Goal: Information Seeking & Learning: Understand process/instructions

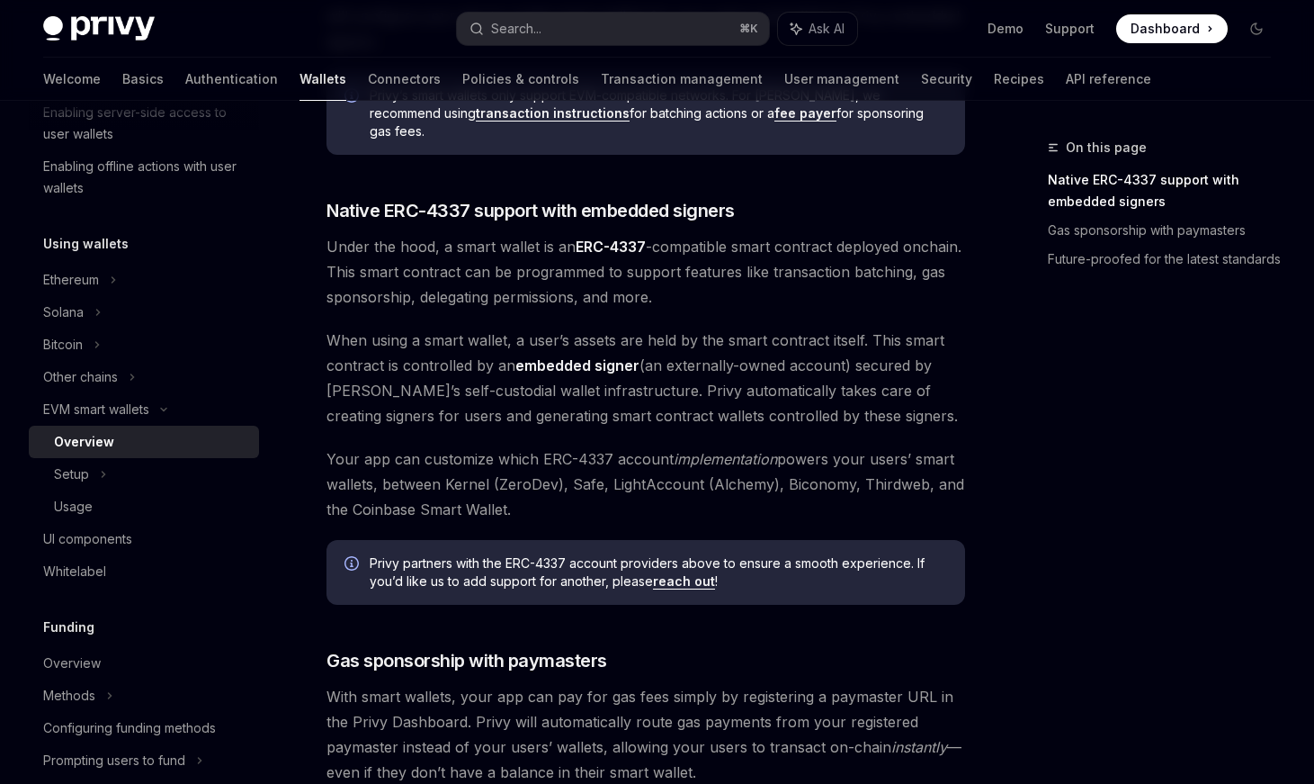
scroll to position [947, 0]
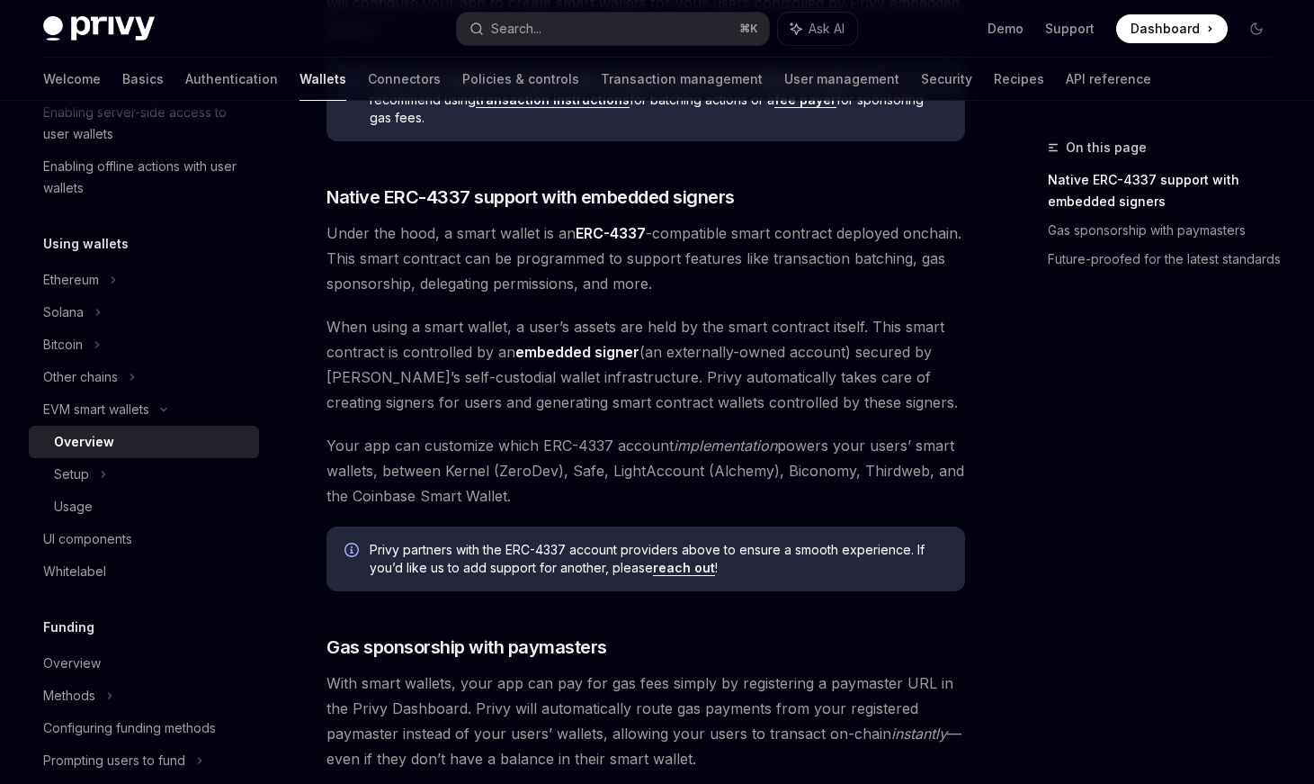
click at [456, 263] on span "Under the hood, a smart wallet is an ERC-4337 -compatible smart contract deploy…" at bounding box center [646, 258] width 639 height 76
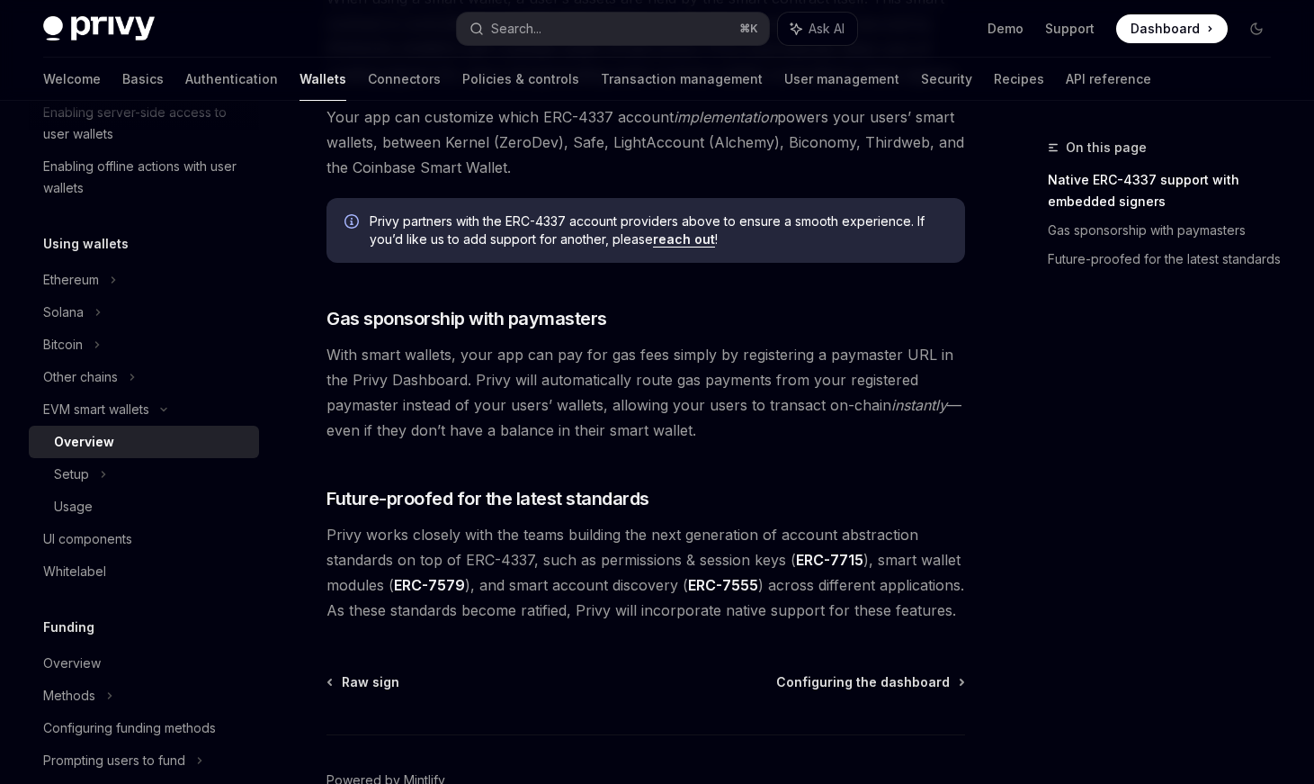
scroll to position [1182, 0]
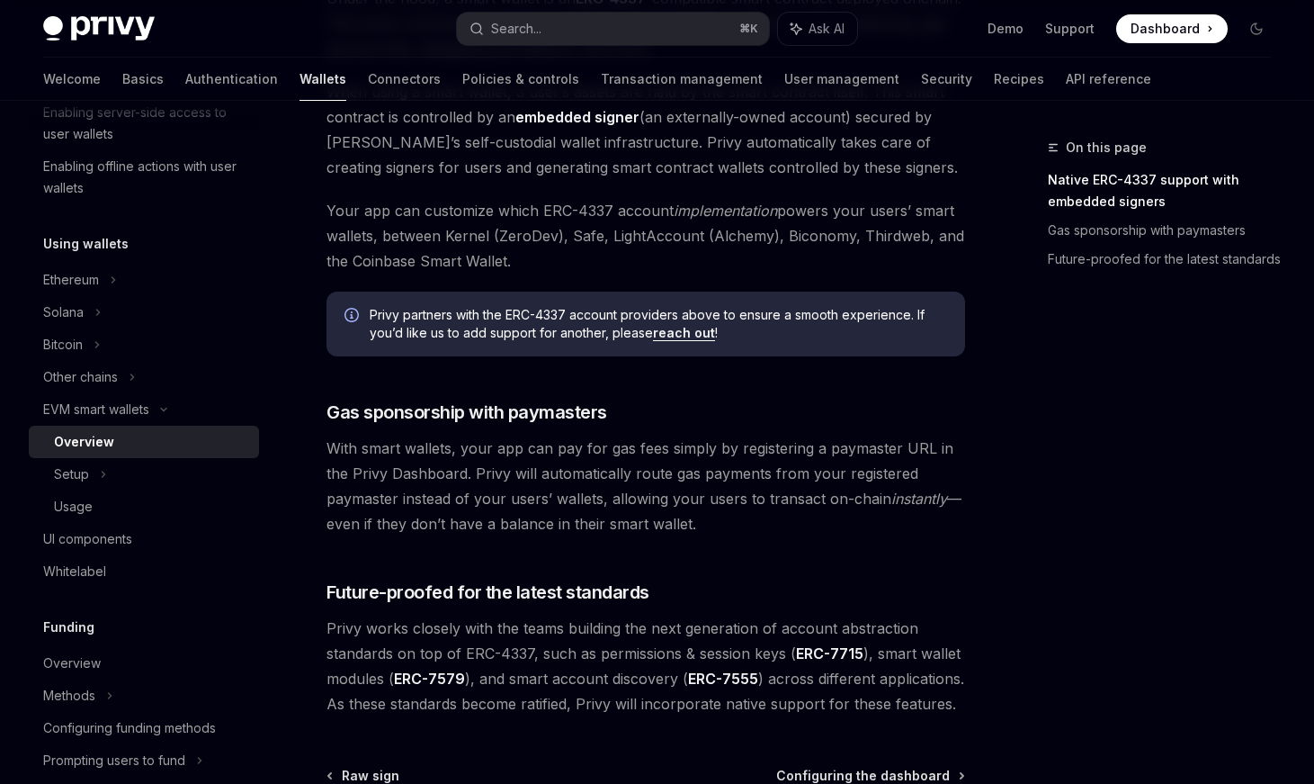
click at [1207, 40] on span at bounding box center [1172, 28] width 112 height 29
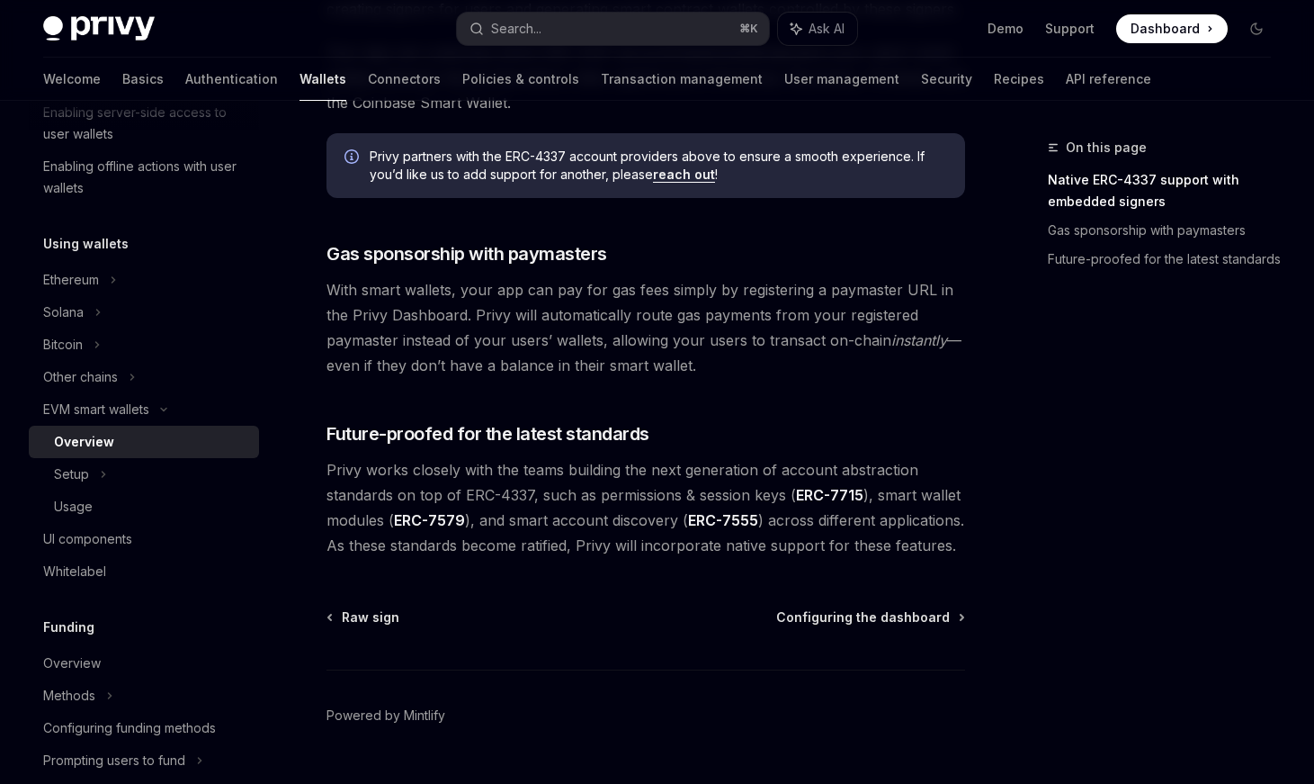
scroll to position [1364, 0]
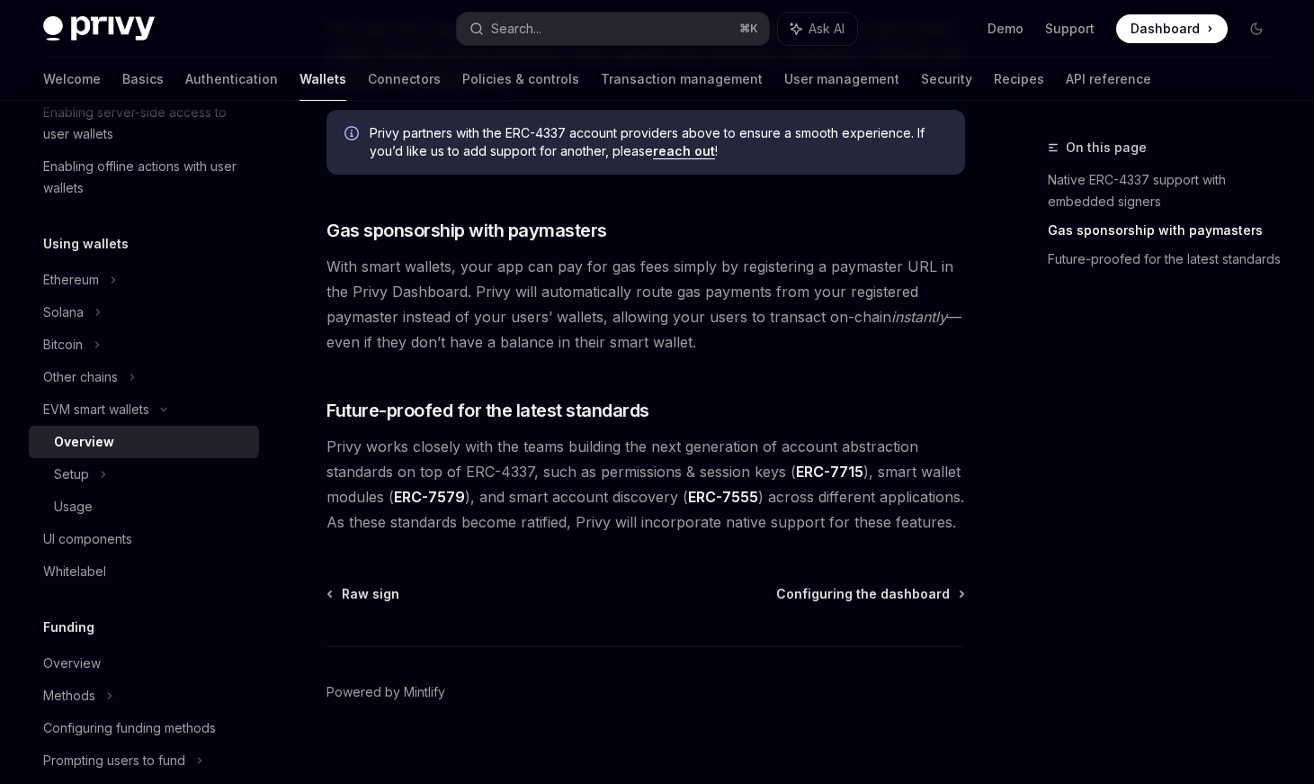
click at [902, 461] on span "Privy works closely with the teams building the next generation of account abst…" at bounding box center [646, 484] width 639 height 101
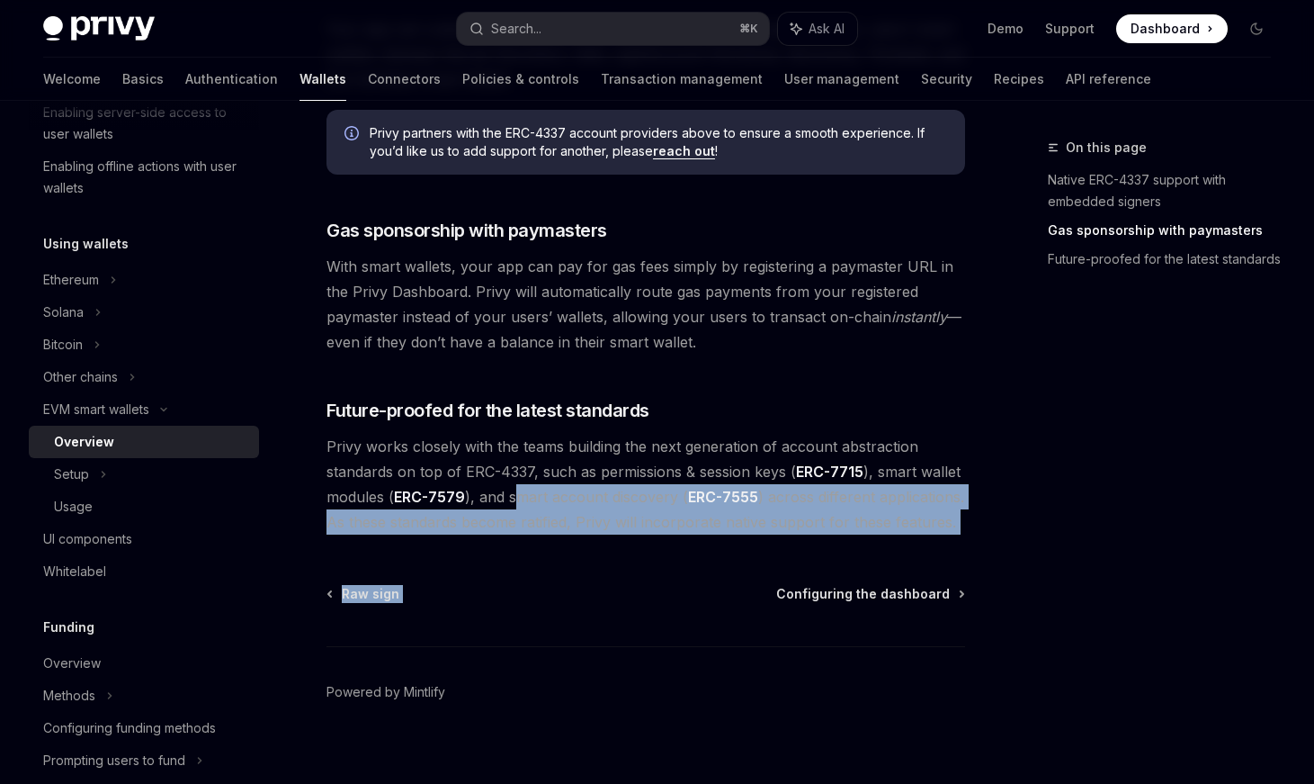
drag, startPoint x: 909, startPoint y: 518, endPoint x: 507, endPoint y: 485, distance: 402.6
click at [507, 485] on span "Privy works closely with the teams building the next generation of account abst…" at bounding box center [646, 484] width 639 height 101
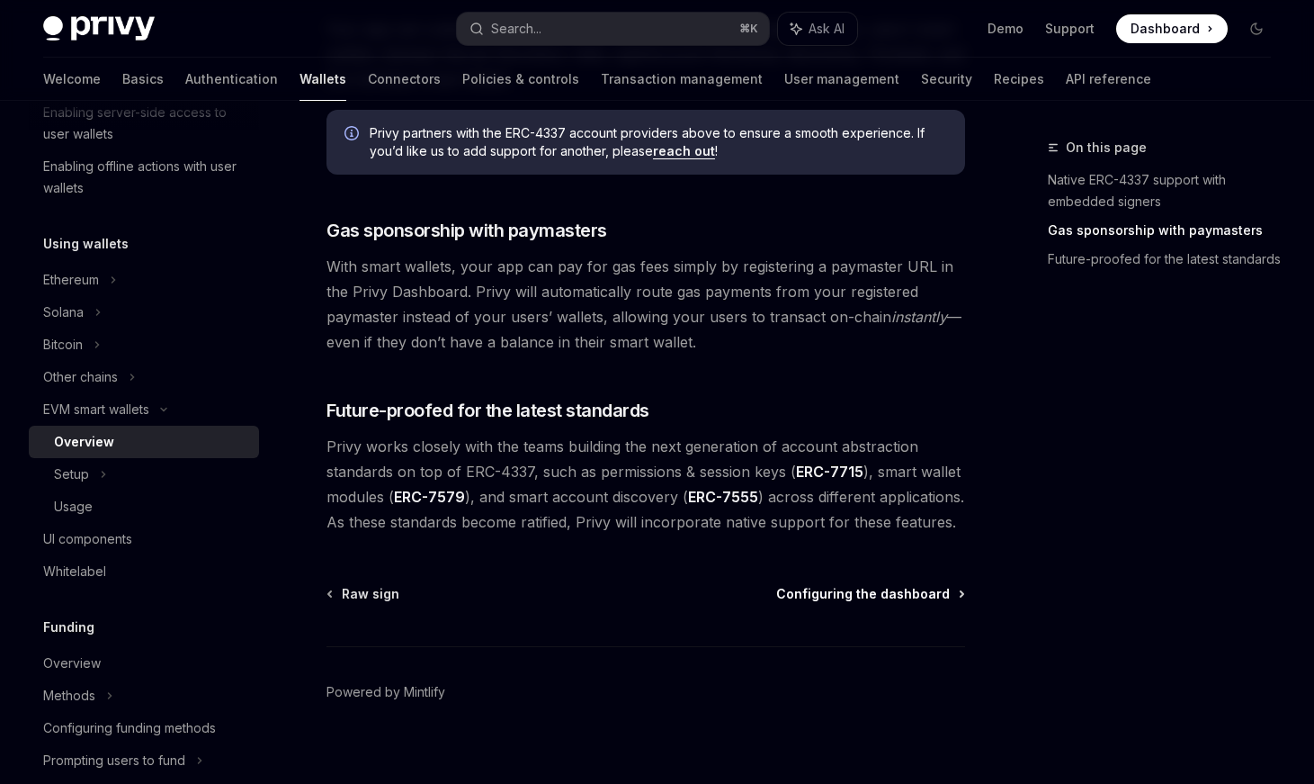
click at [810, 585] on span "Configuring the dashboard" at bounding box center [863, 594] width 174 height 18
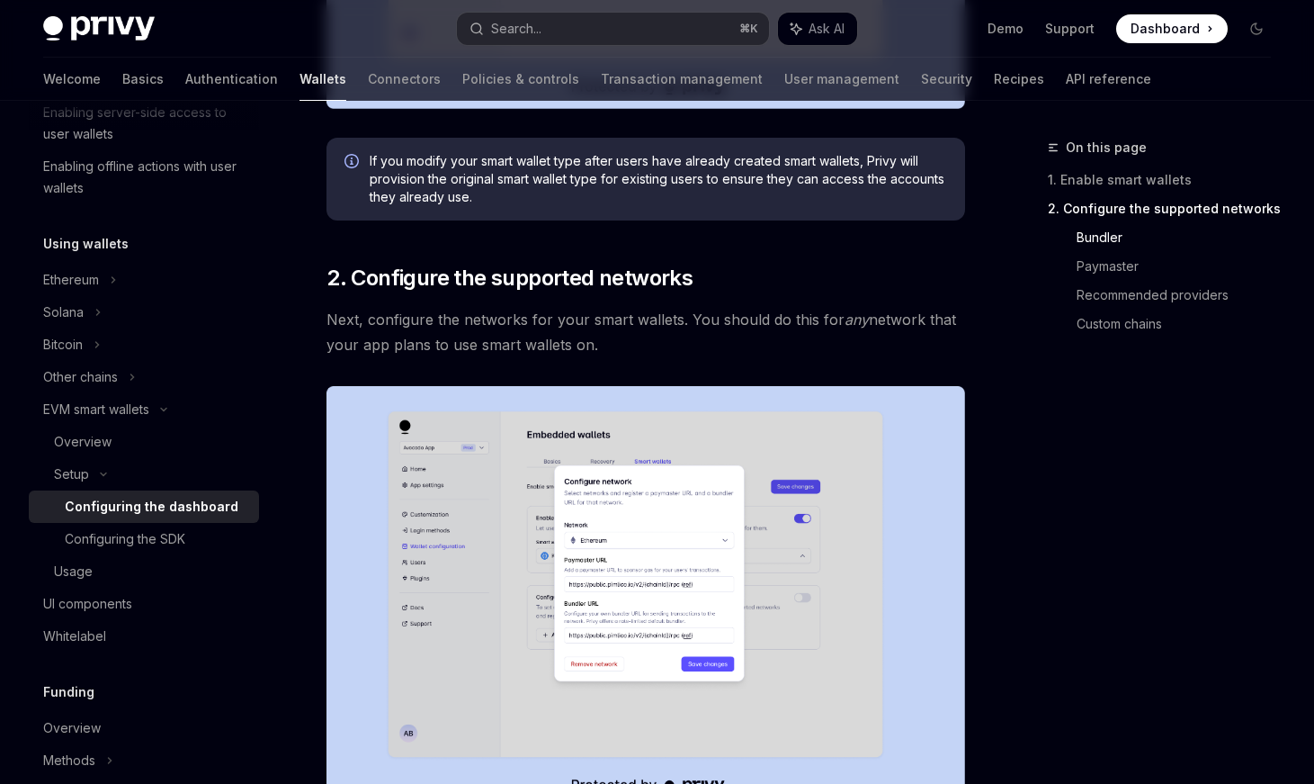
scroll to position [1222, 0]
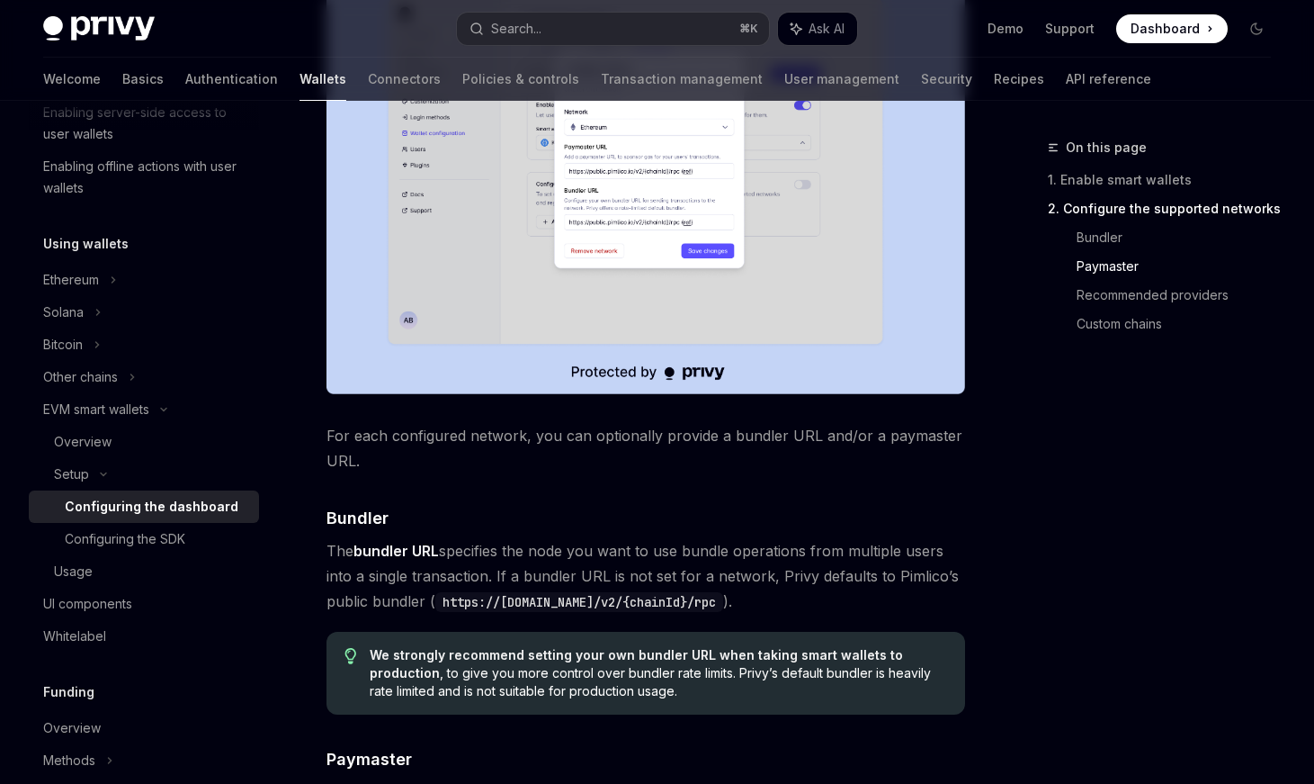
click at [866, 344] on img at bounding box center [646, 183] width 639 height 421
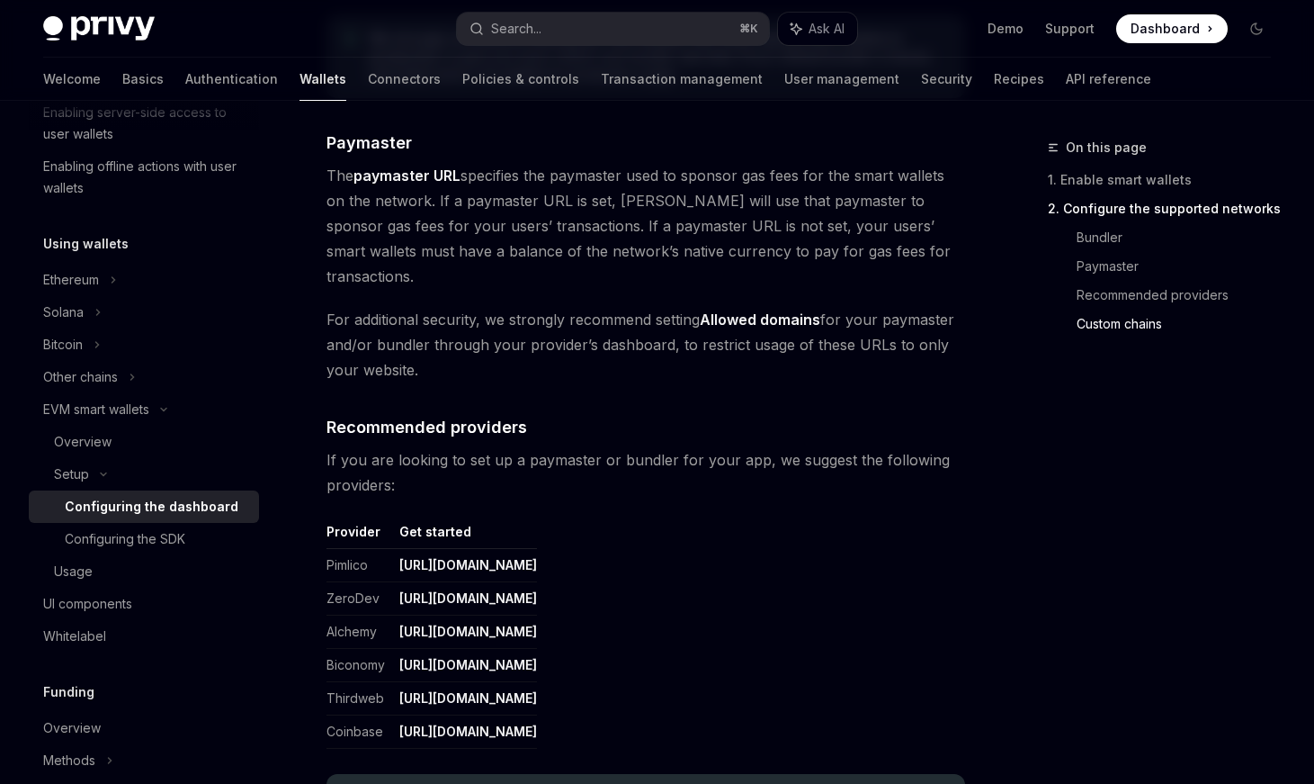
scroll to position [1841, 0]
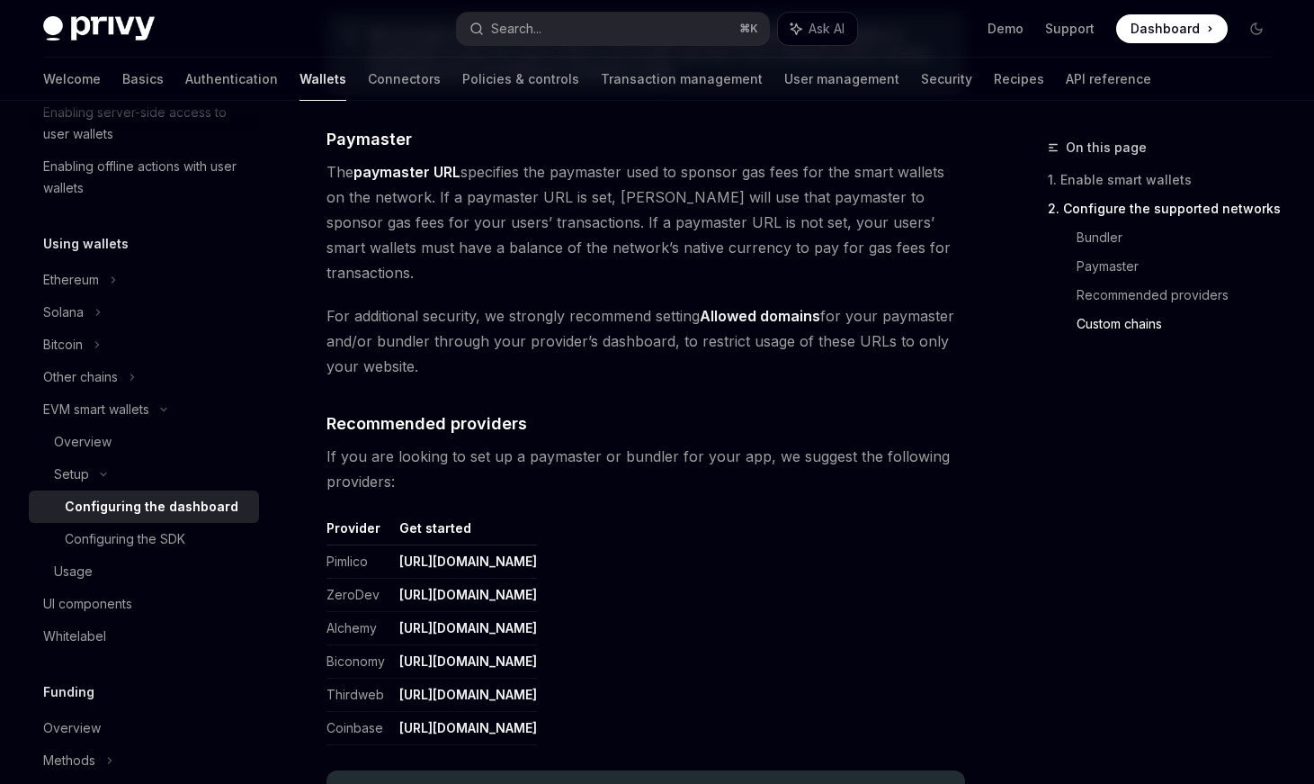
click at [537, 519] on th "Get started" at bounding box center [464, 532] width 145 height 26
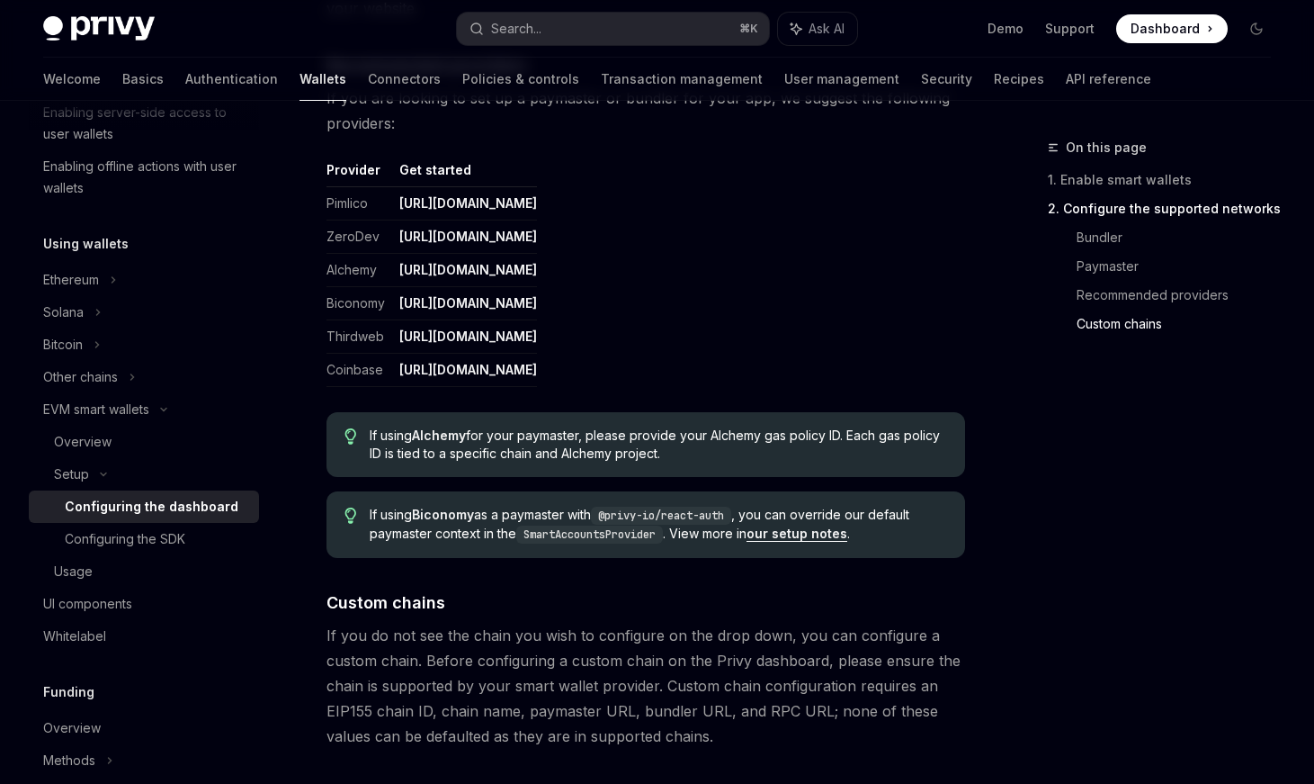
scroll to position [2222, 0]
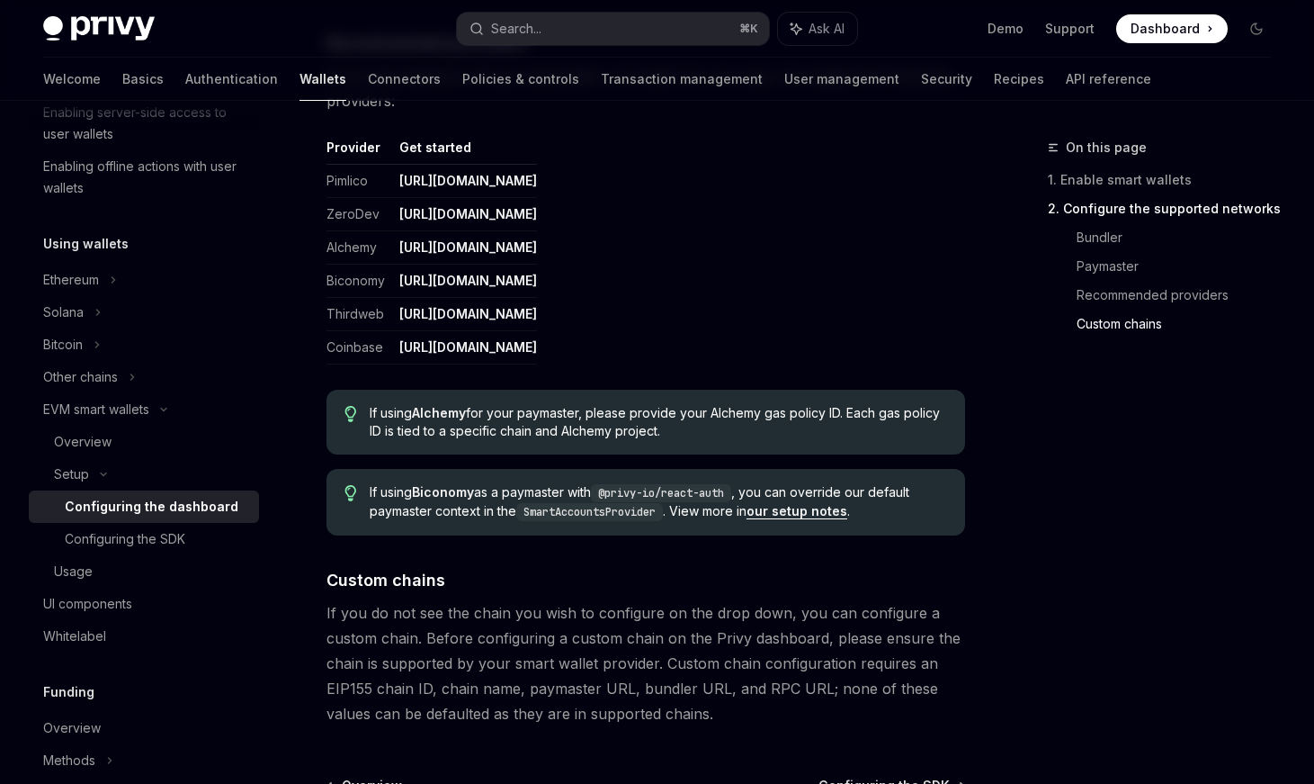
drag, startPoint x: 399, startPoint y: 322, endPoint x: 852, endPoint y: 319, distance: 453.4
click at [852, 319] on table "Provider Get started Pimlico [URL][DOMAIN_NAME] ZeroDev [URL][DOMAIN_NAME] Alch…" at bounding box center [646, 252] width 639 height 226
copy link "[URL][DOMAIN_NAME]"
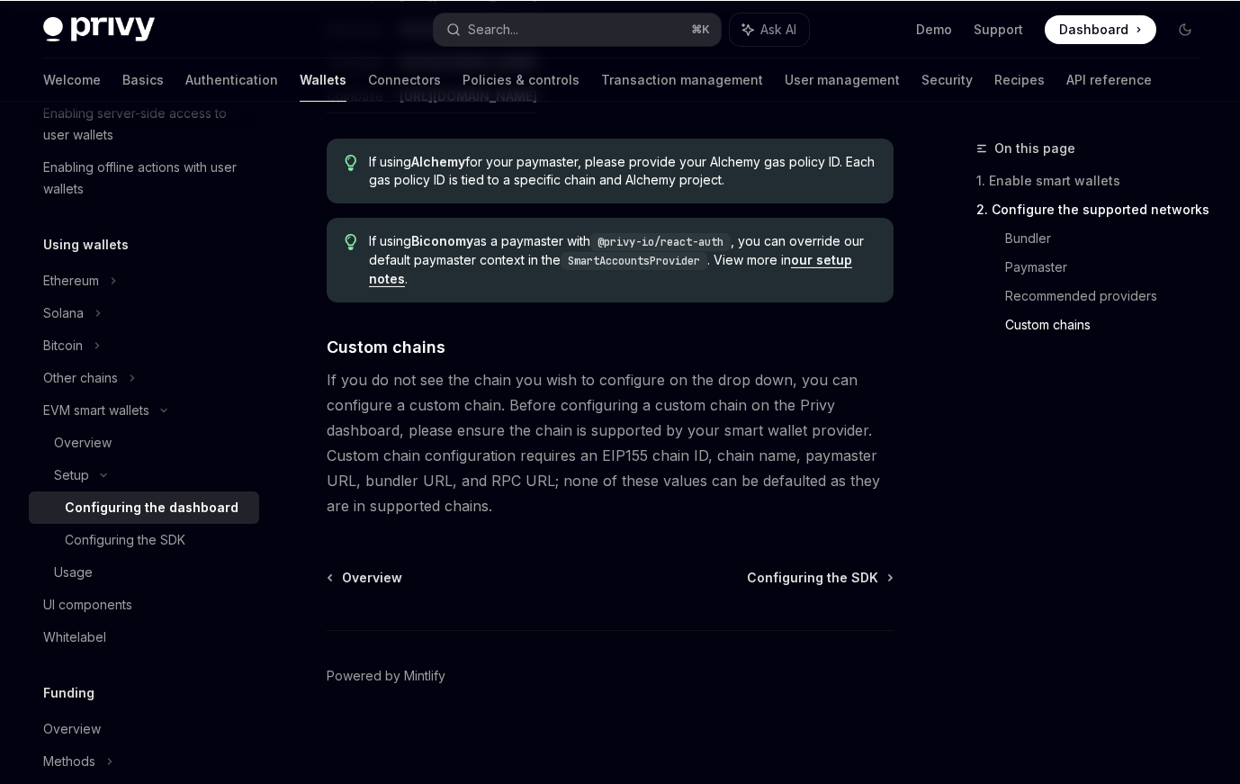
scroll to position [2400, 0]
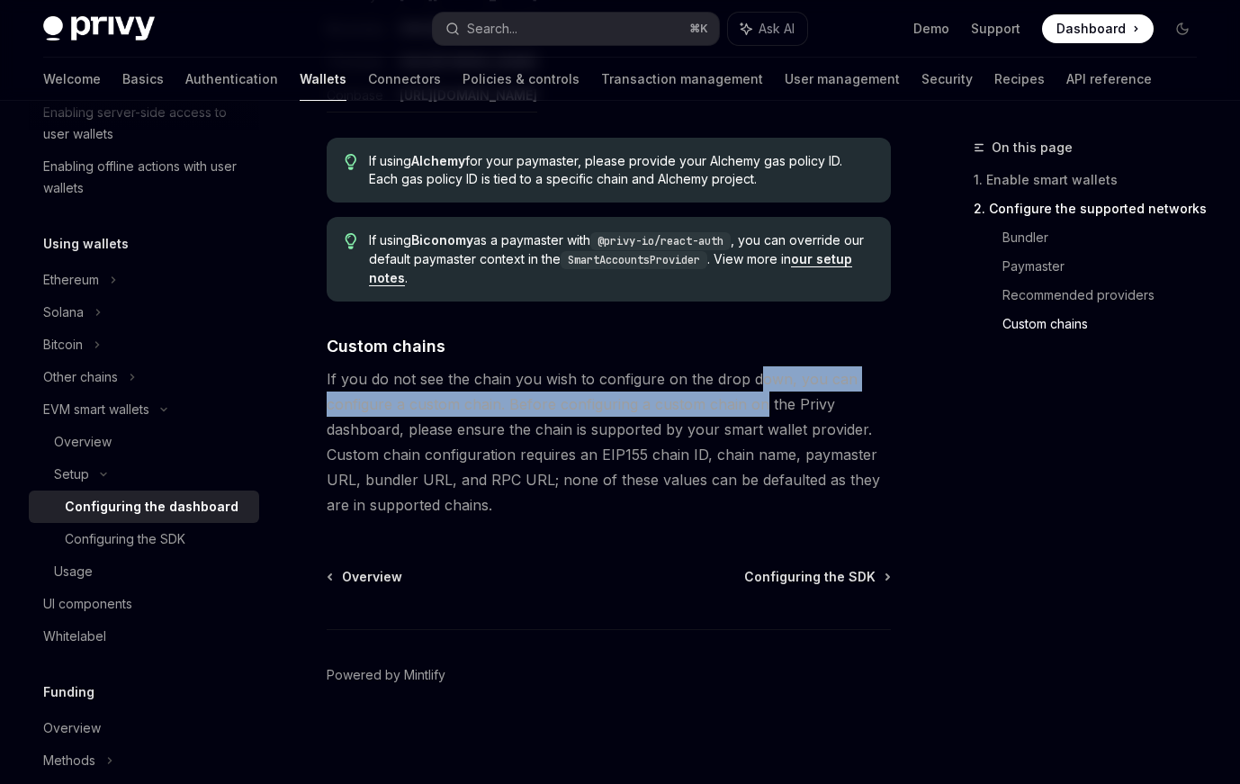
drag, startPoint x: 752, startPoint y: 366, endPoint x: 763, endPoint y: 399, distance: 35.0
click at [763, 399] on span "If you do not see the chain you wish to configure on the drop down, you can con…" at bounding box center [609, 441] width 564 height 151
click at [763, 400] on span "If you do not see the chain you wish to configure on the drop down, you can con…" at bounding box center [609, 441] width 564 height 151
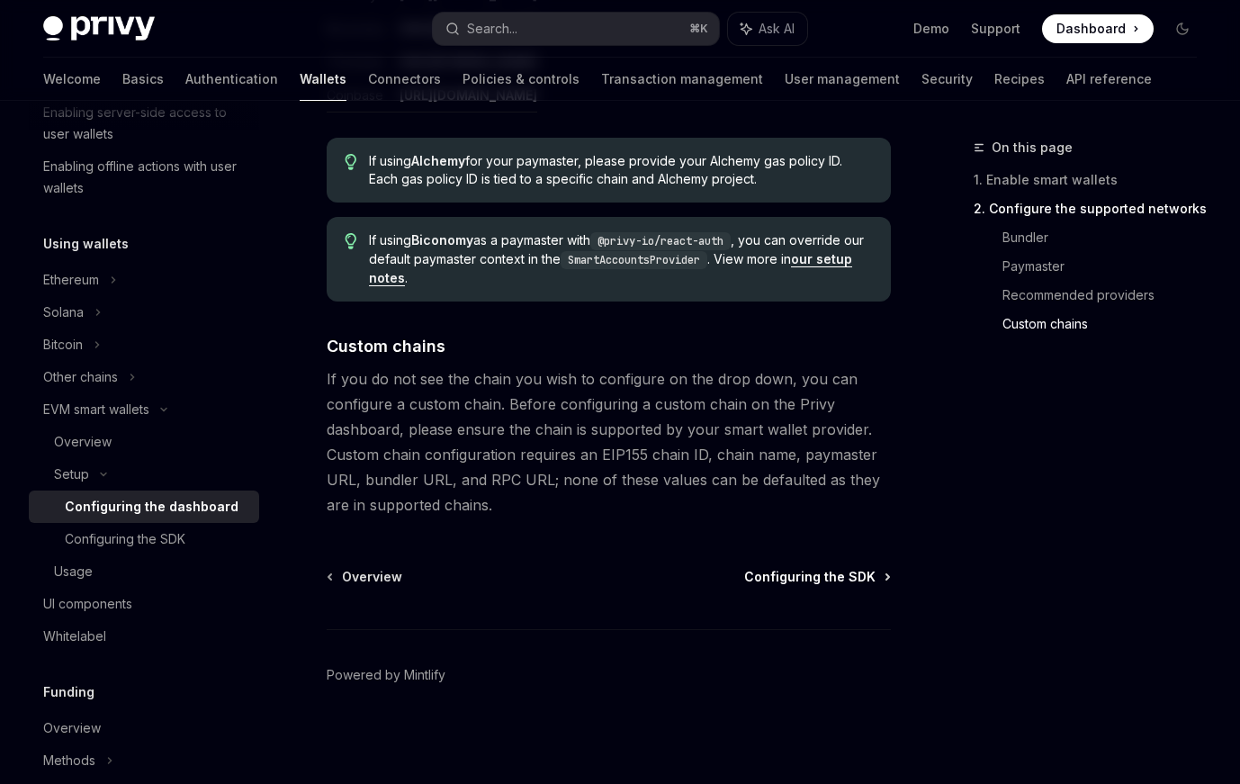
click at [819, 576] on span "Configuring the SDK" at bounding box center [809, 577] width 131 height 18
type textarea "*"
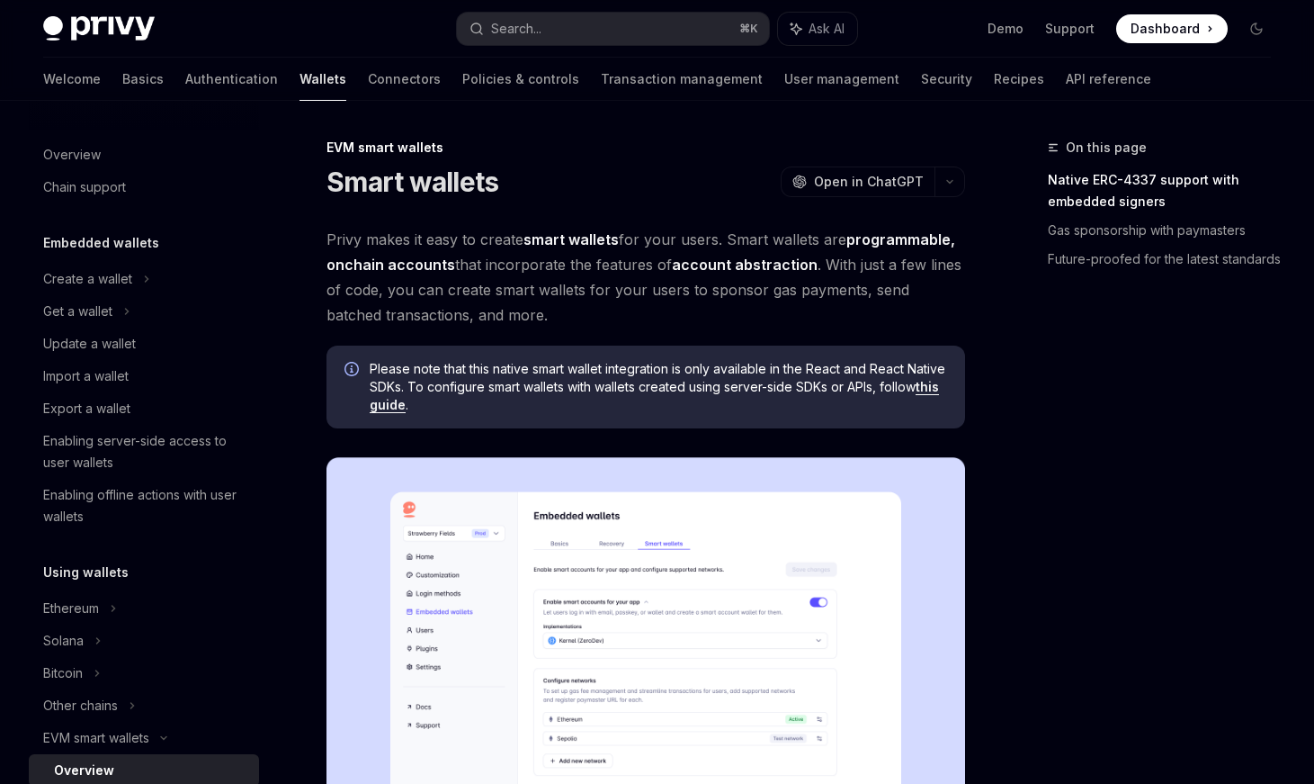
scroll to position [327, 0]
